Goal: Communication & Community: Ask a question

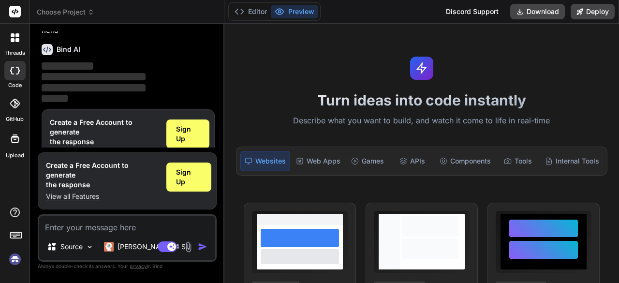
scroll to position [32, 0]
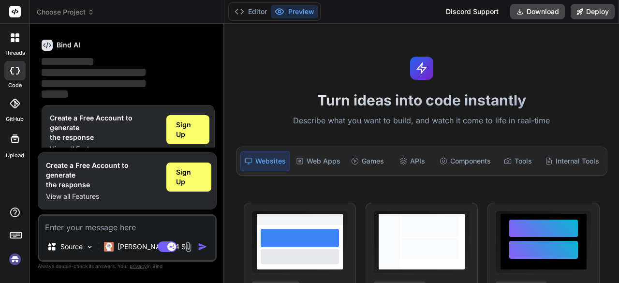
type textarea "x"
type textarea "{ "lore": { "ipsum": "DOLORSI - Ametcon Adipi & Eli", "seddoei": "Tempori utlab…"
type textarea "x"
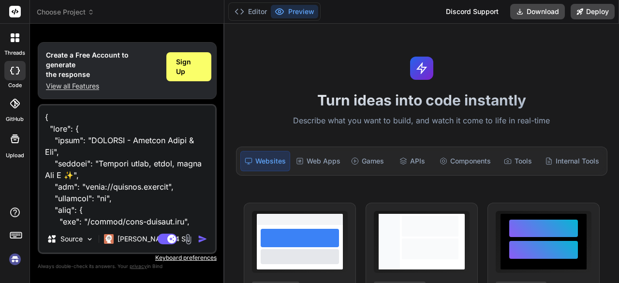
scroll to position [2703, 0]
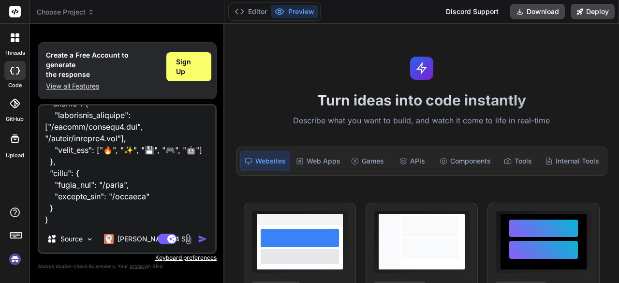
type textarea "{ "lore": { "ipsum": "DOLORSI - Ametcon Adipi & Eli", "seddoei": "Tempori utlab…"
type textarea "x"
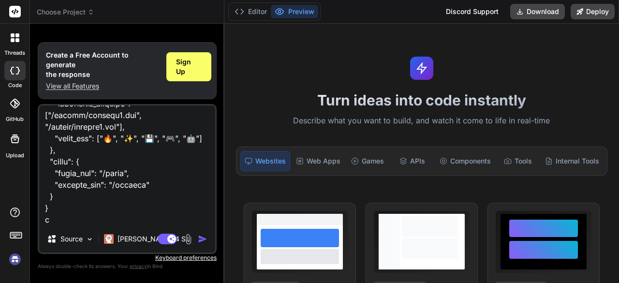
type textarea "{ "lore": { "ipsum": "DOLORSI - Ametcon Adipi & Eli", "seddoei": "Tempori utlab…"
type textarea "x"
type textarea "{ "lore": { "ipsum": "DOLORSI - Ametcon Adipi & Eli", "seddoei": "Tempori utlab…"
type textarea "x"
type textarea "{ "lore": { "ipsum": "DOLORSI - Ametcon Adipi & Eli", "seddoei": "Tempori utlab…"
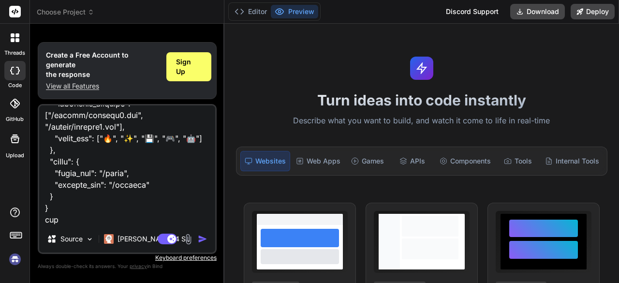
type textarea "x"
type textarea "{ "lore": { "ipsum": "DOLORSI - Ametcon Adipi & Eli", "seddoei": "Tempori utlab…"
type textarea "x"
type textarea "{ "lore": { "ipsum": "DOLORSI - Ametcon Adipi & Eli", "seddoei": "Tempori utlab…"
type textarea "x"
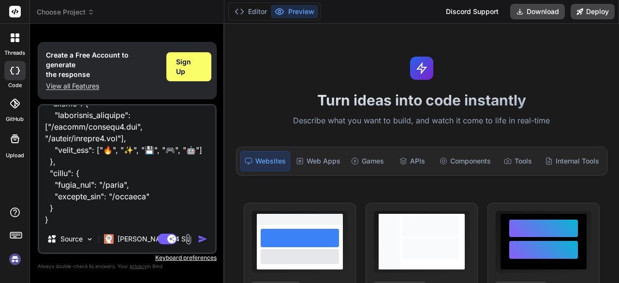
type textarea "{ "lore": { "ipsum": "DOLORSI - Ametcon Adipi & Eli", "seddoei": "Tempori utlab…"
click at [201, 236] on img "button" at bounding box center [203, 239] width 10 height 10
click at [201, 239] on img "button" at bounding box center [203, 239] width 10 height 10
click at [172, 77] on div "Sign Up" at bounding box center [188, 66] width 45 height 29
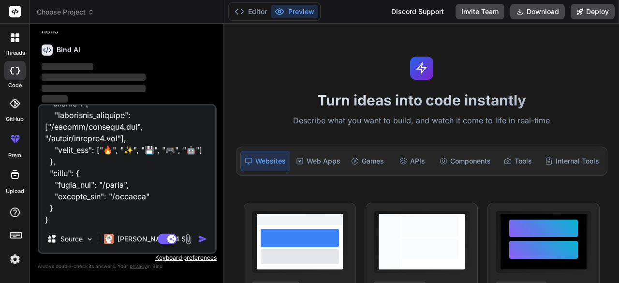
scroll to position [0, 0]
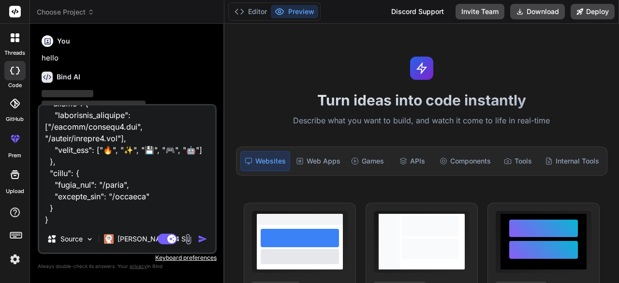
click at [199, 240] on img "button" at bounding box center [203, 239] width 10 height 10
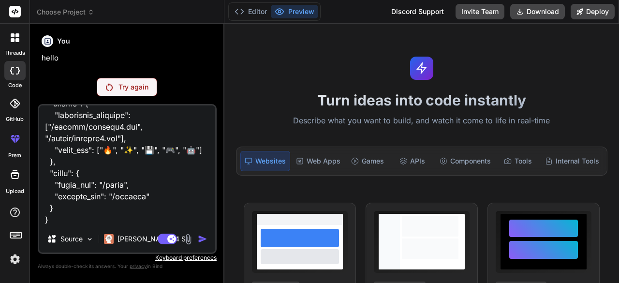
click at [144, 93] on div "Try again" at bounding box center [127, 87] width 60 height 18
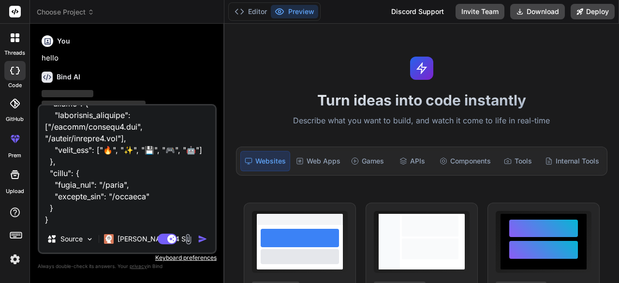
click at [204, 239] on img "button" at bounding box center [203, 239] width 10 height 10
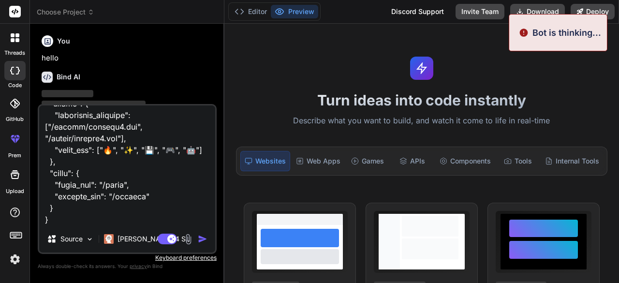
type textarea "x"
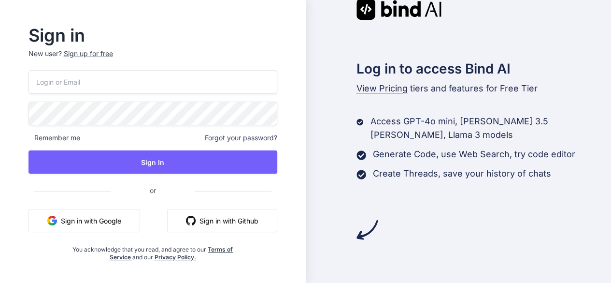
scroll to position [1, 0]
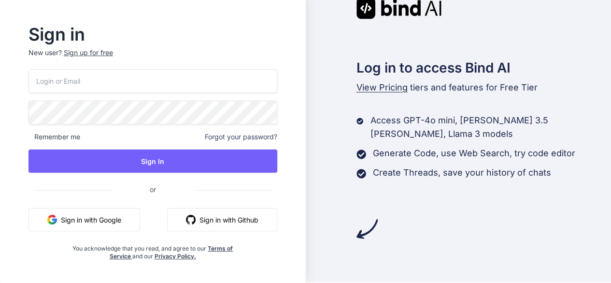
click at [106, 53] on div "Sign up for free" at bounding box center [88, 53] width 49 height 10
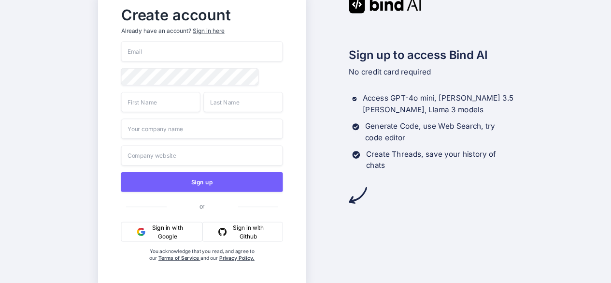
click at [178, 242] on button "Sign in with Google" at bounding box center [162, 232] width 82 height 20
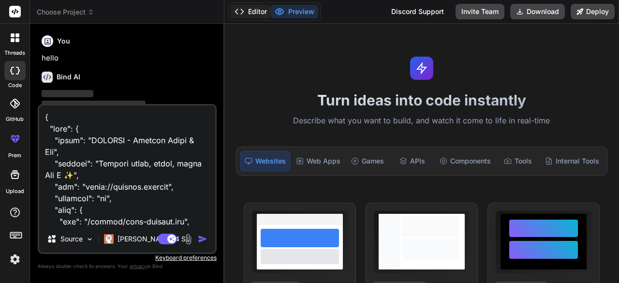
type textarea "x"
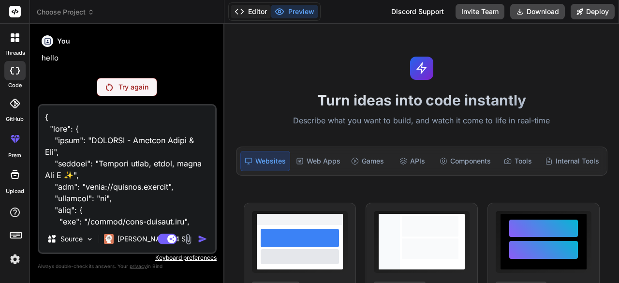
click at [244, 14] on icon at bounding box center [239, 12] width 10 height 10
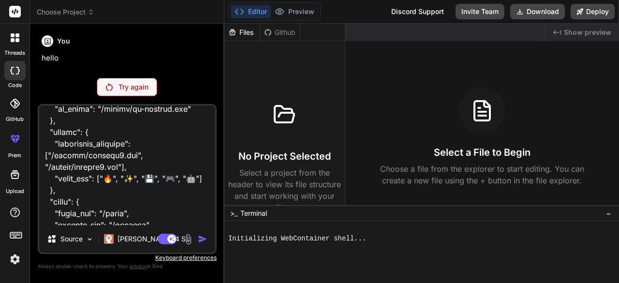
scroll to position [2705, 0]
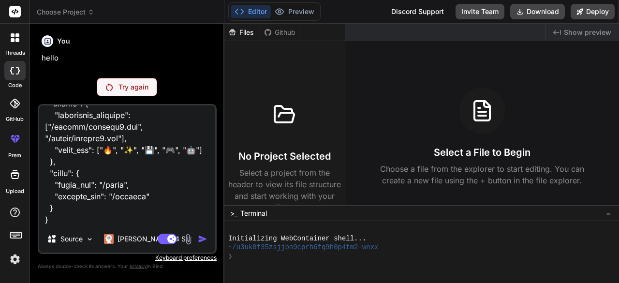
drag, startPoint x: 45, startPoint y: 118, endPoint x: 210, endPoint y: 305, distance: 249.7
click at [210, 282] on html "threads code GitHub prem Upload Choose Project Created with Pixso. Bind AI Web …" at bounding box center [309, 141] width 619 height 283
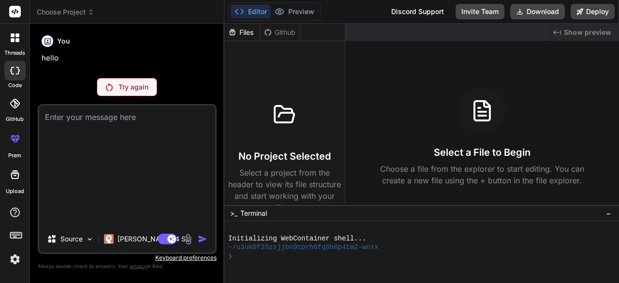
type textarea "x"
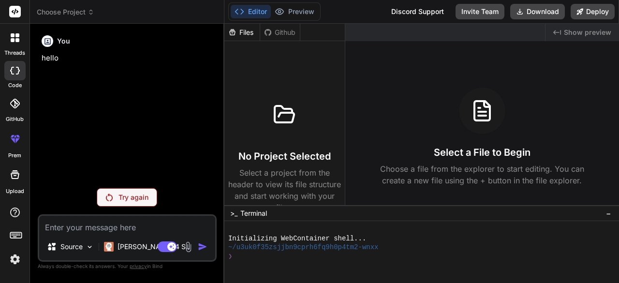
scroll to position [0, 0]
click at [114, 194] on div "Try again" at bounding box center [127, 197] width 60 height 18
click at [111, 192] on div "Try again" at bounding box center [127, 197] width 60 height 18
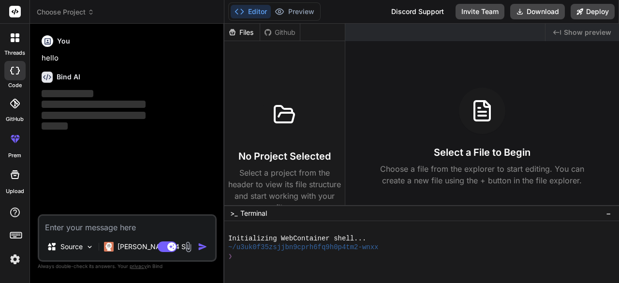
click at [9, 113] on div at bounding box center [14, 103] width 21 height 21
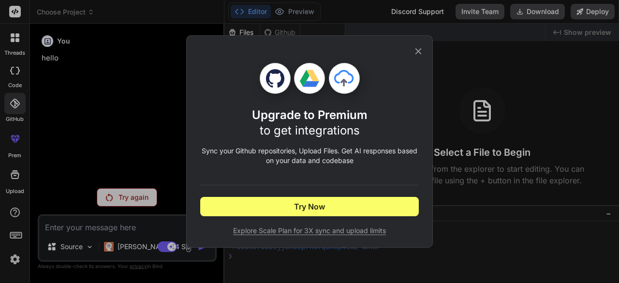
click at [415, 56] on icon at bounding box center [418, 51] width 11 height 11
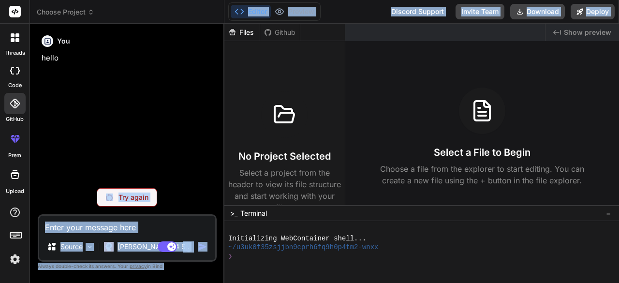
drag, startPoint x: 244, startPoint y: 28, endPoint x: 65, endPoint y: 65, distance: 183.2
click at [65, 65] on div "Choose Project Created with Pixso. Bind AI Web Search Created with Pixso. Code …" at bounding box center [324, 141] width 589 height 283
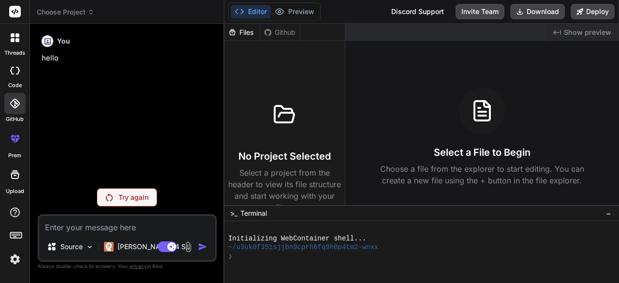
click at [23, 71] on div at bounding box center [14, 70] width 21 height 19
click at [13, 44] on div at bounding box center [15, 38] width 20 height 20
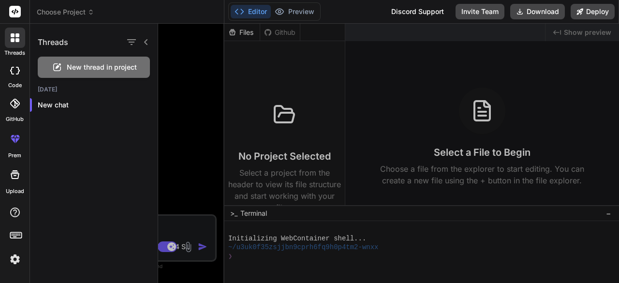
click at [173, 125] on div at bounding box center [388, 153] width 461 height 259
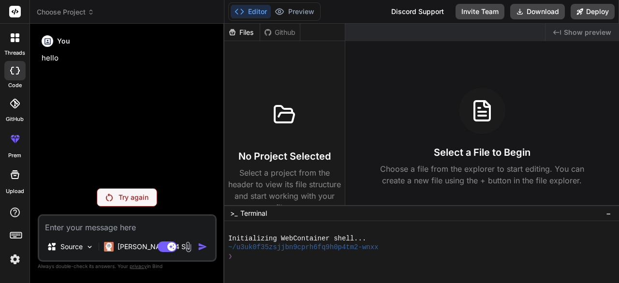
click at [28, 44] on div "threads" at bounding box center [14, 40] width 29 height 33
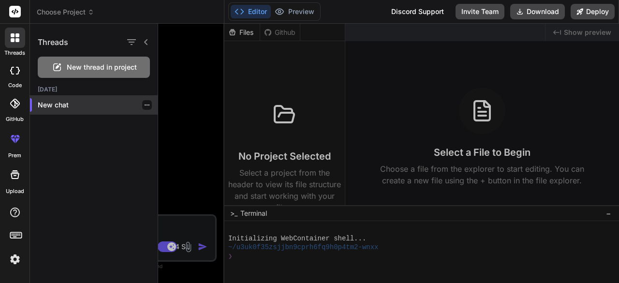
click at [62, 111] on div "New chat" at bounding box center [94, 104] width 128 height 19
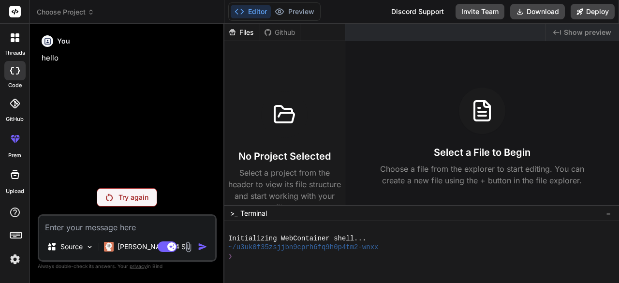
click at [20, 35] on div at bounding box center [15, 38] width 20 height 20
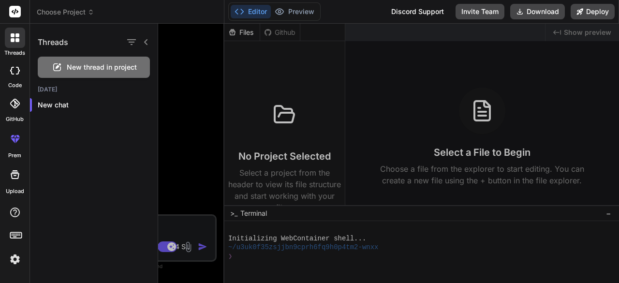
click at [85, 69] on span "New thread in project" at bounding box center [102, 67] width 70 height 10
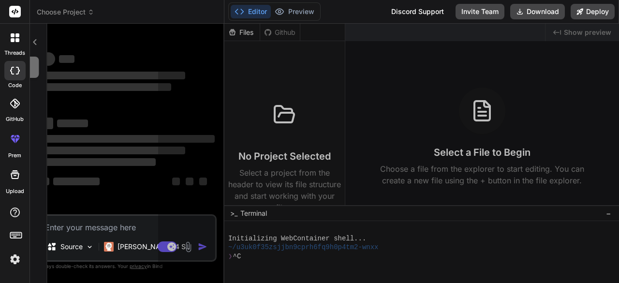
scroll to position [27, 0]
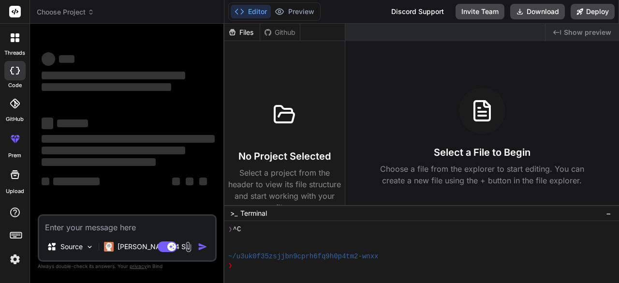
type textarea "x"
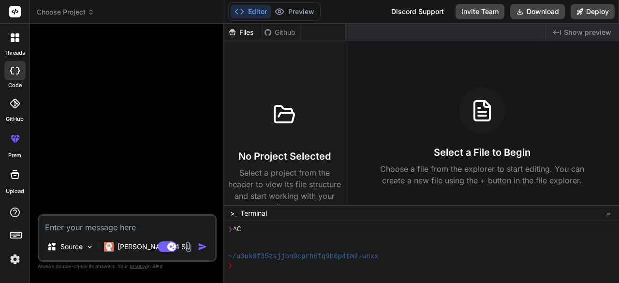
click at [121, 231] on textarea at bounding box center [127, 224] width 176 height 17
type textarea "h"
type textarea "x"
type textarea "he"
type textarea "x"
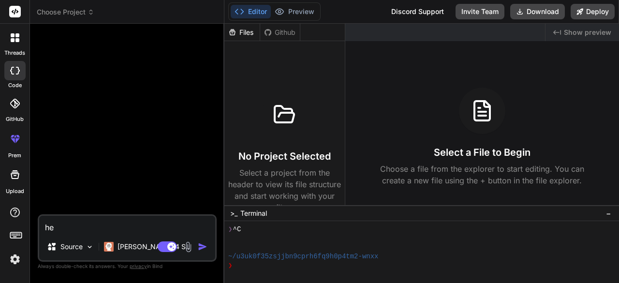
type textarea "hel"
type textarea "x"
type textarea "helo"
type textarea "x"
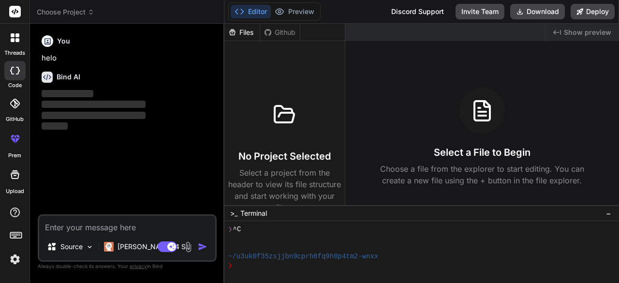
type textarea "x"
